Goal: Navigation & Orientation: Go to known website

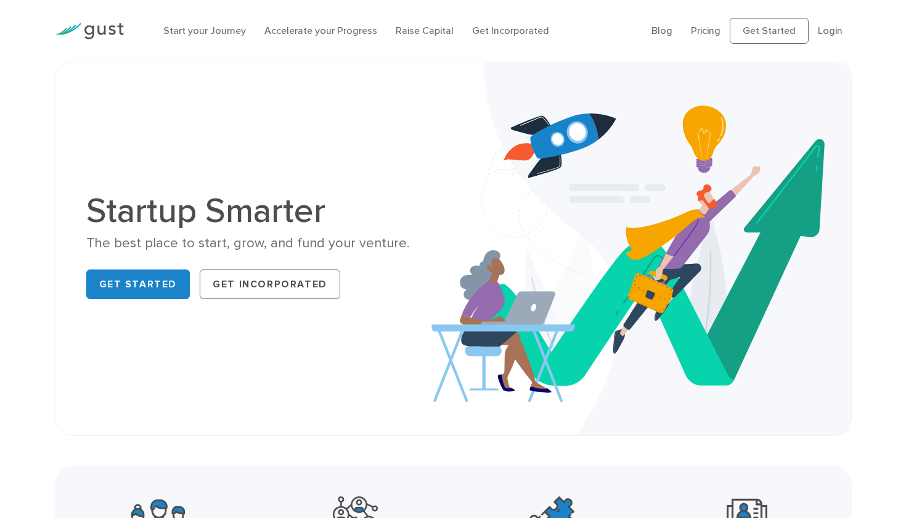
click at [100, 31] on img at bounding box center [89, 31] width 69 height 17
click at [164, 285] on link "Get Started" at bounding box center [138, 284] width 104 height 30
